Goal: Information Seeking & Learning: Learn about a topic

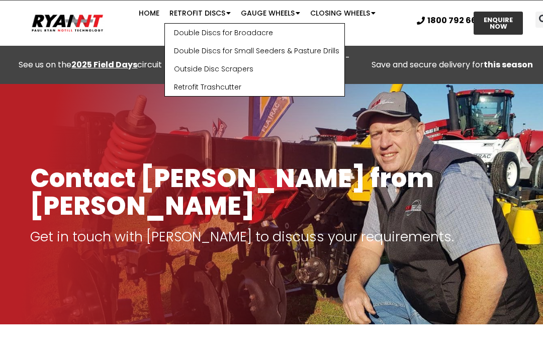
click at [165, 52] on link "Double Discs for Small Seeders & Pasture Drills" at bounding box center [255, 51] width 180 height 18
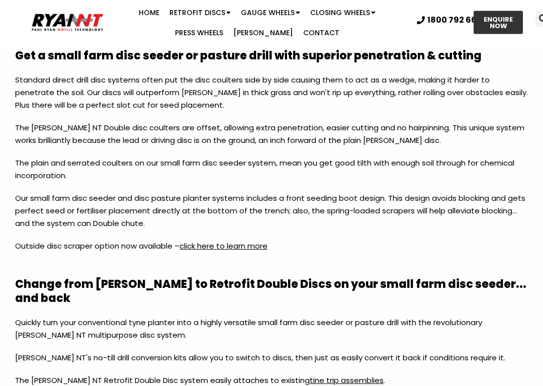
scroll to position [1300, 0]
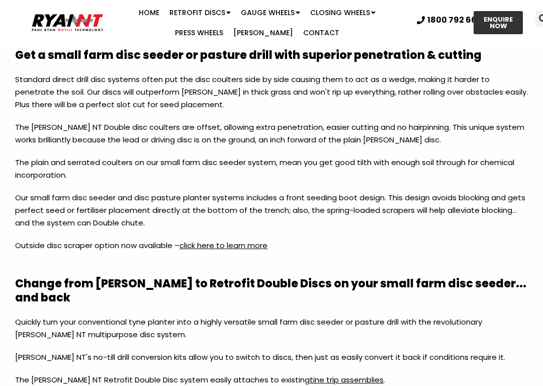
click at [240, 240] on link "click here to learn more" at bounding box center [224, 245] width 88 height 11
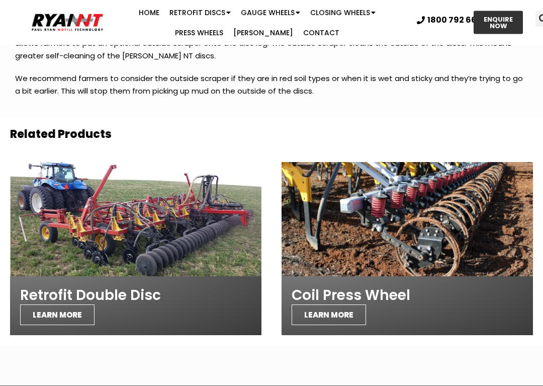
scroll to position [826, 0]
click at [337, 304] on span "LEARN MORE" at bounding box center [329, 314] width 74 height 21
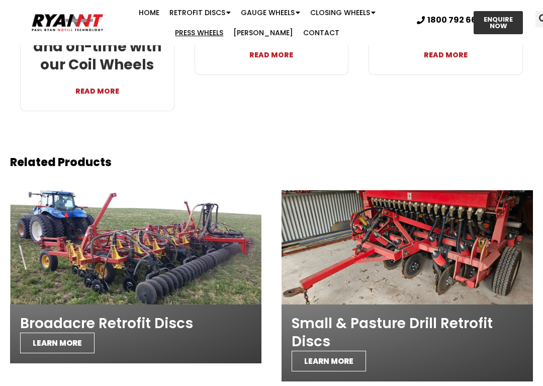
click at [346, 351] on span "LEARN MORE" at bounding box center [329, 361] width 74 height 21
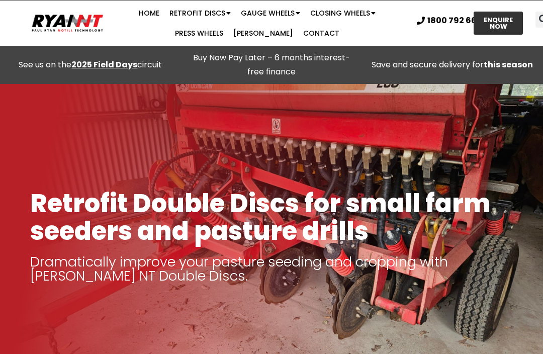
click at [88, 66] on strong "2025 Field Days" at bounding box center [104, 65] width 66 height 12
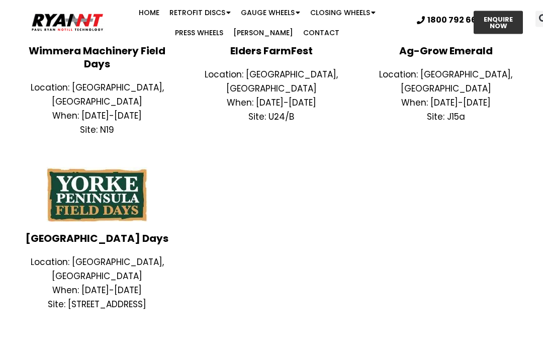
scroll to position [837, 0]
